Goal: Information Seeking & Learning: Learn about a topic

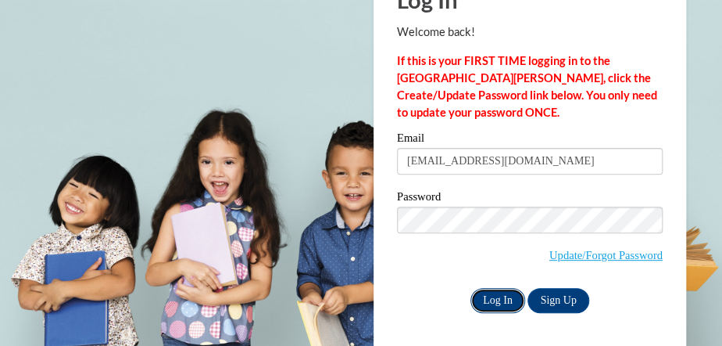
click at [493, 293] on input "Log In" at bounding box center [498, 300] width 55 height 25
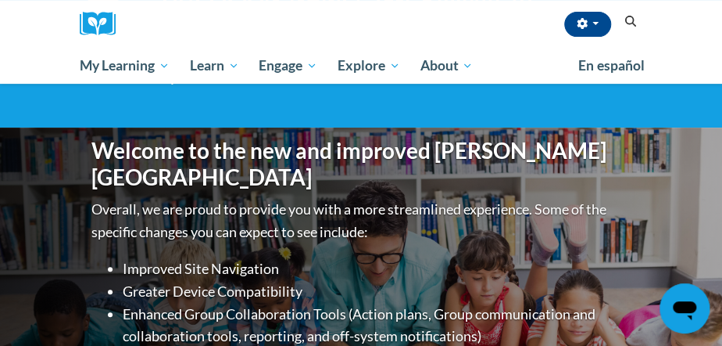
scroll to position [483, 0]
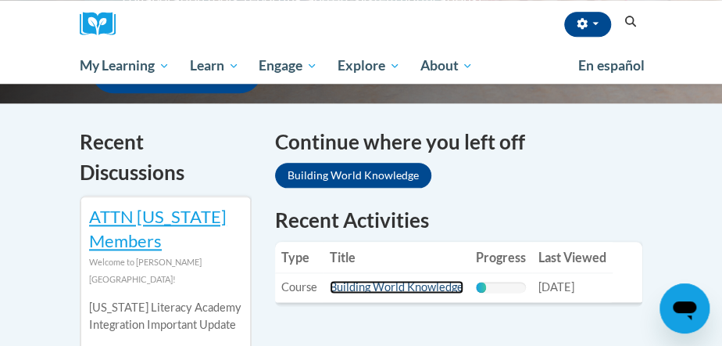
click at [412, 283] on link "Building World Knowledge" at bounding box center [397, 286] width 134 height 13
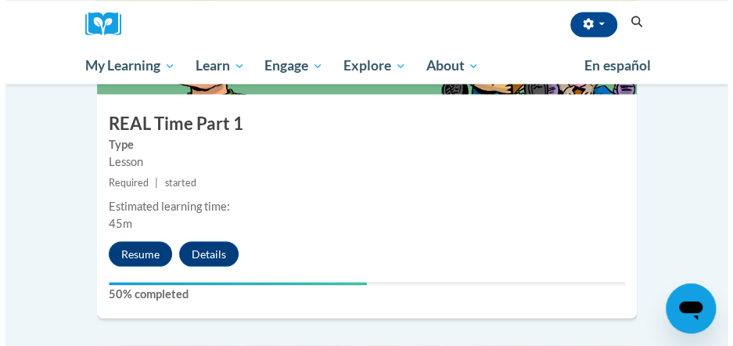
scroll to position [948, 0]
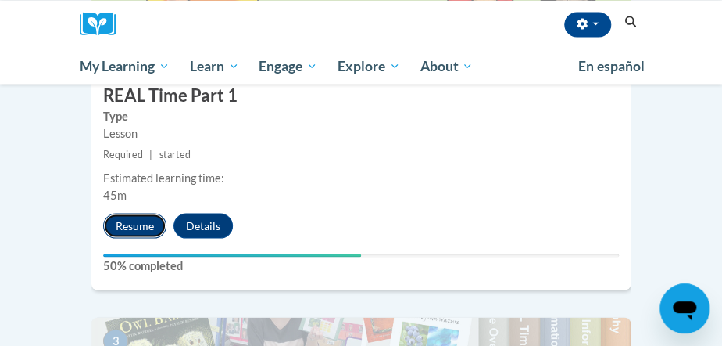
click at [143, 213] on button "Resume" at bounding box center [134, 225] width 63 height 25
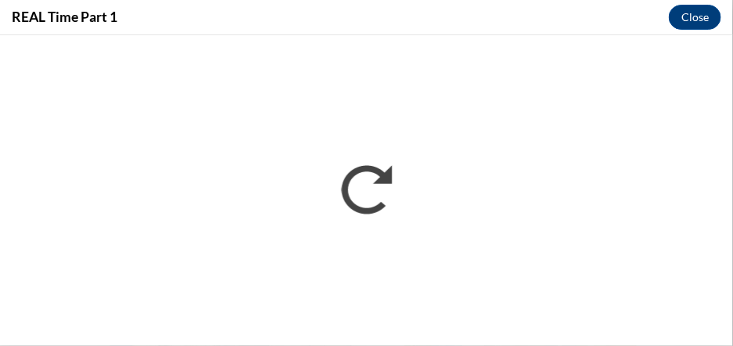
scroll to position [0, 0]
